Goal: Transaction & Acquisition: Purchase product/service

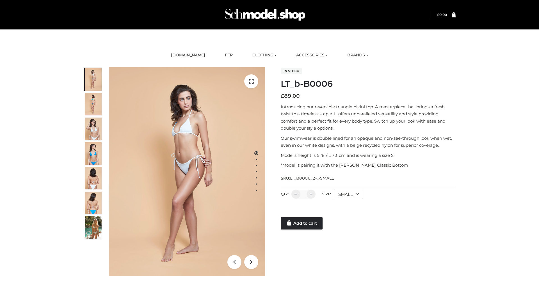
click at [302, 224] on link "Add to cart" at bounding box center [302, 223] width 42 height 12
